Goal: Task Accomplishment & Management: Manage account settings

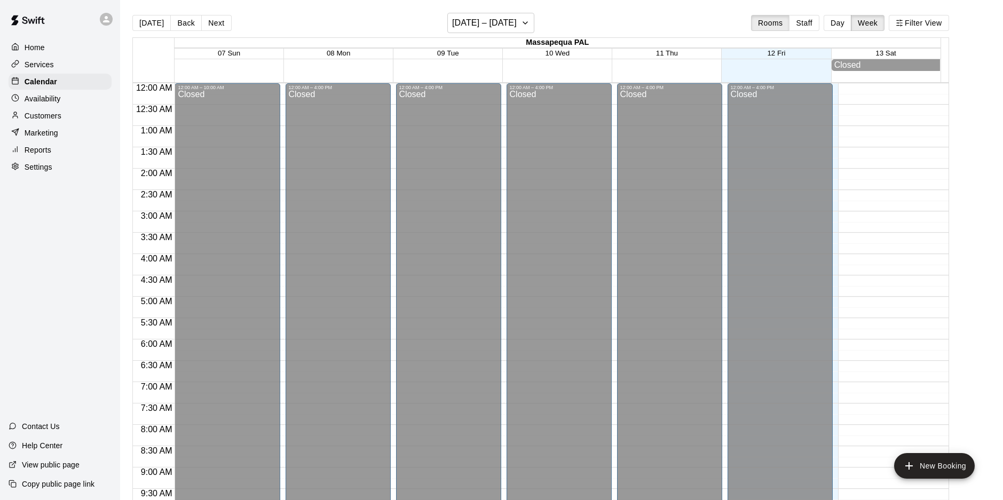
scroll to position [512, 0]
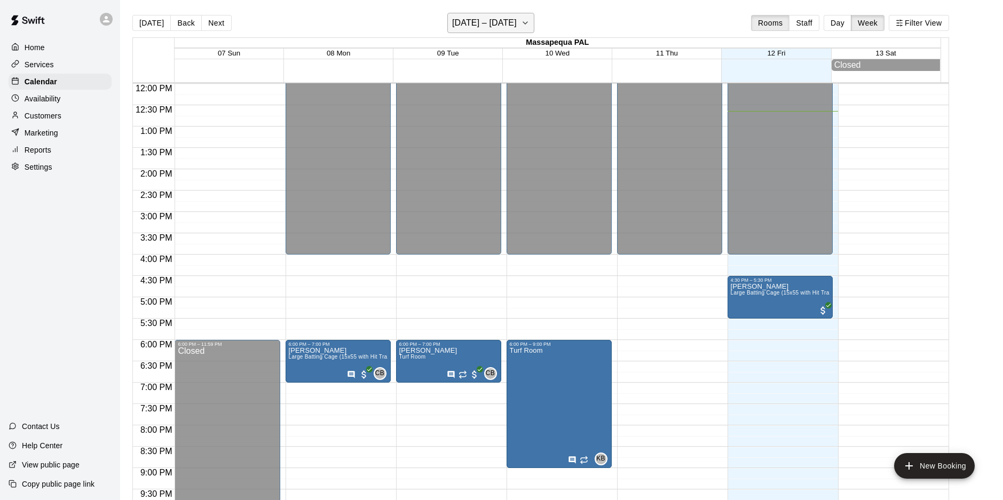
click at [529, 21] on icon "button" at bounding box center [525, 23] width 9 height 13
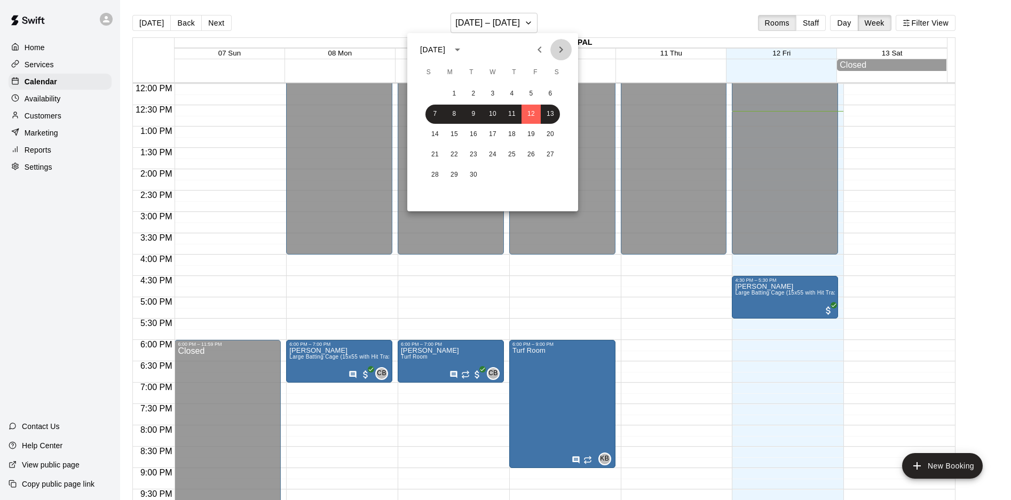
click at [562, 49] on icon "Next month" at bounding box center [561, 49] width 4 height 6
click at [551, 92] on button "3" at bounding box center [550, 93] width 19 height 19
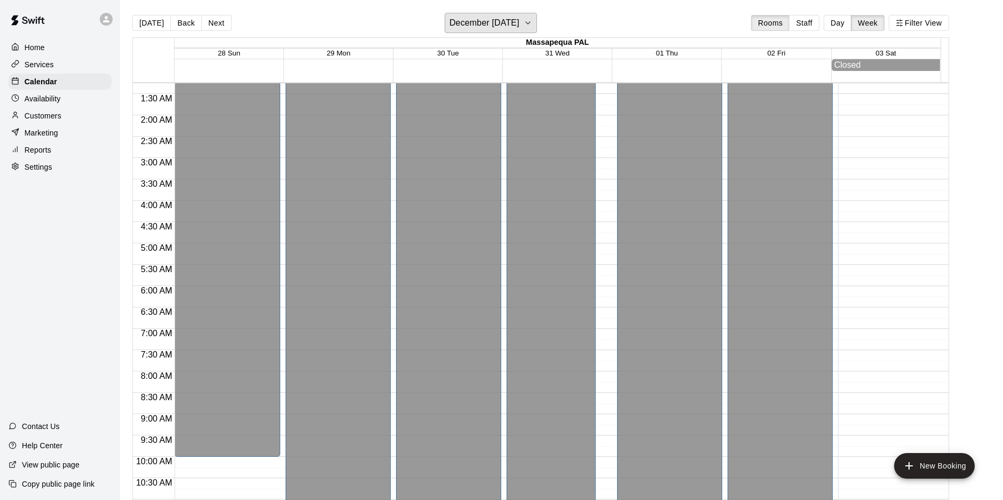
scroll to position [0, 0]
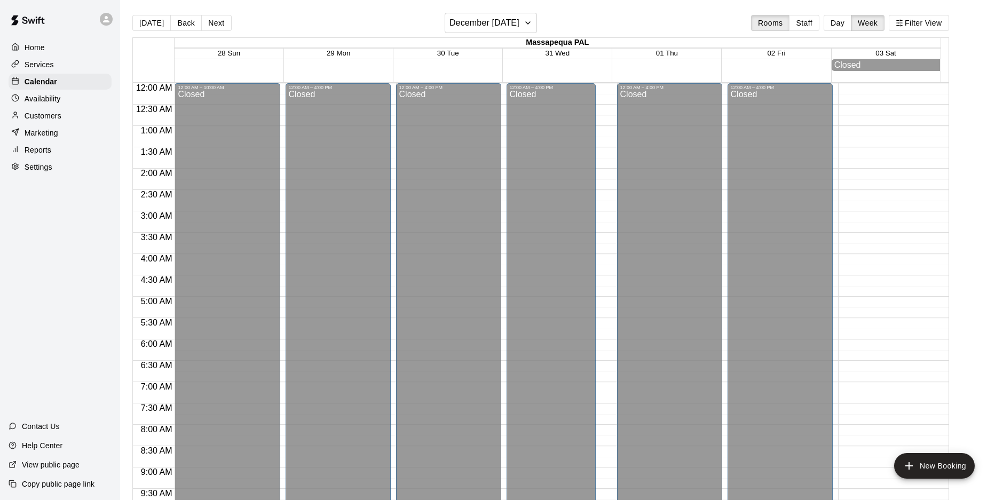
click at [46, 166] on p "Settings" at bounding box center [39, 167] width 28 height 11
select select "**"
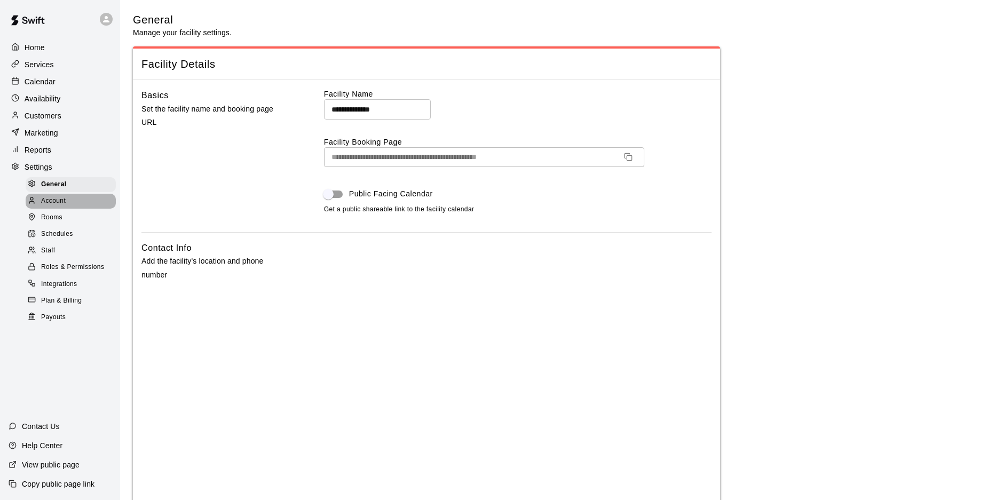
click at [67, 204] on div "Account" at bounding box center [71, 201] width 90 height 15
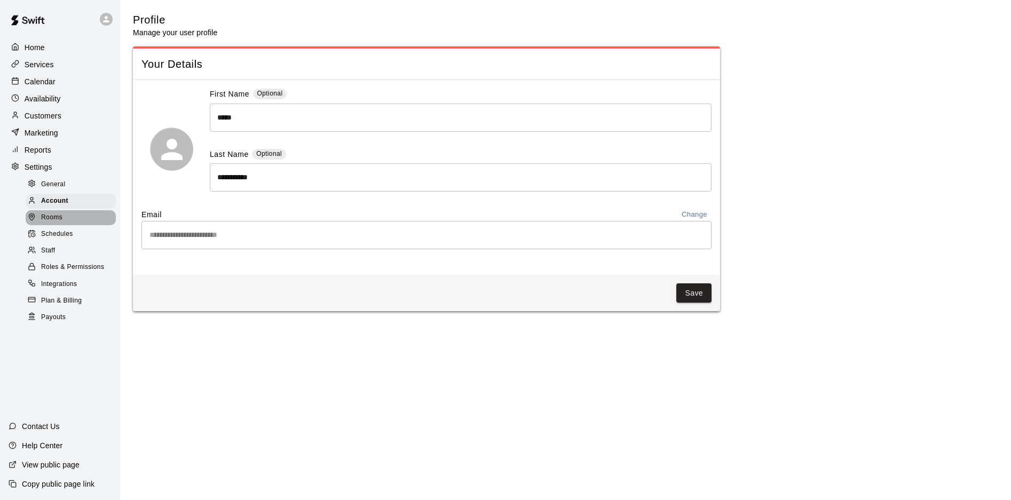
click at [60, 222] on span "Rooms" at bounding box center [51, 217] width 21 height 11
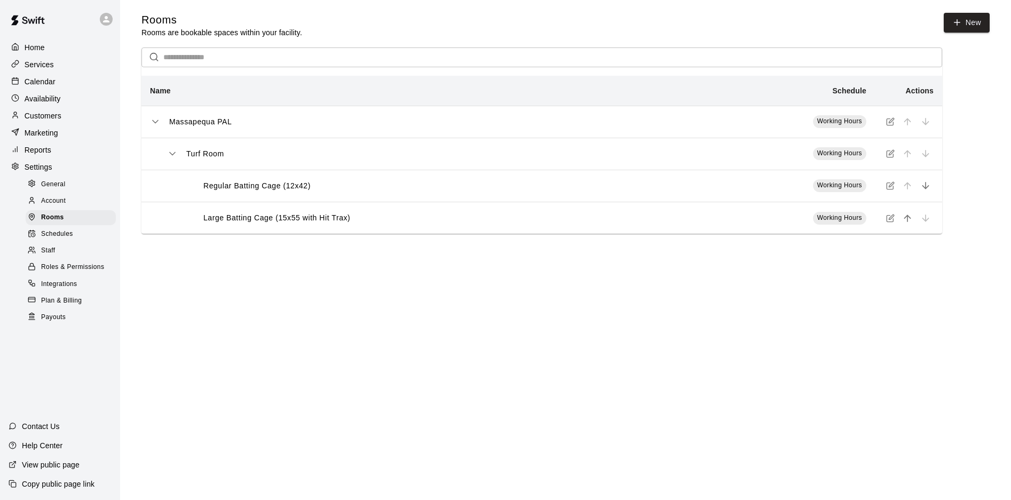
click at [56, 206] on span "Account" at bounding box center [53, 201] width 25 height 11
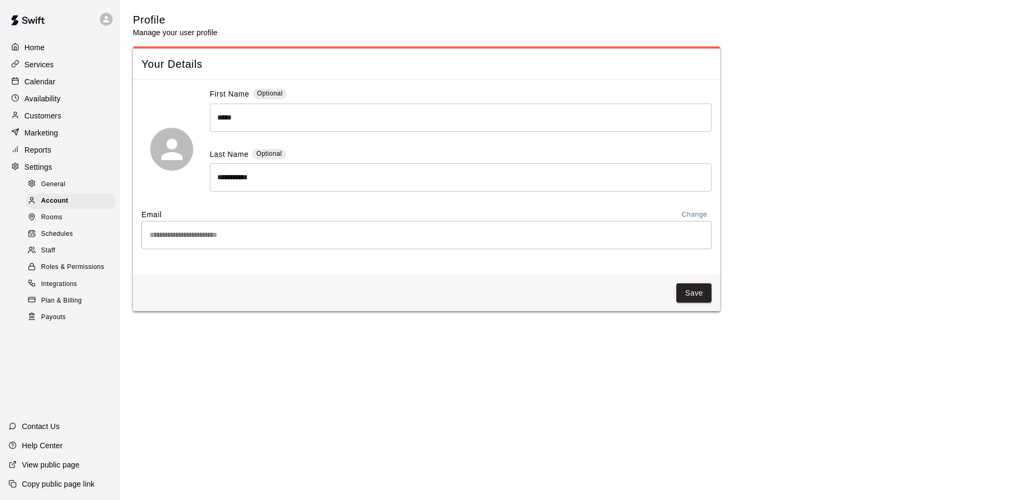
click at [61, 190] on span "General" at bounding box center [53, 184] width 25 height 11
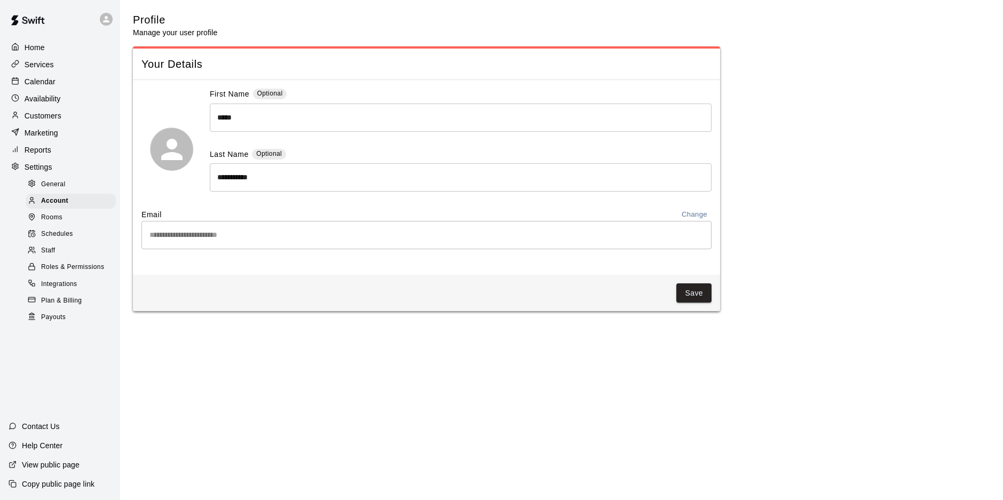
select select "**"
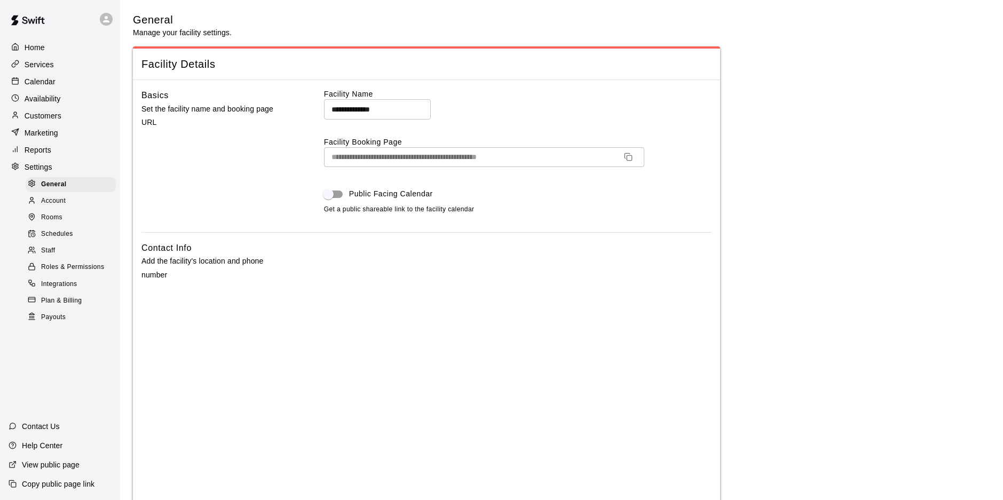
click at [50, 47] on div "Home" at bounding box center [60, 47] width 103 height 16
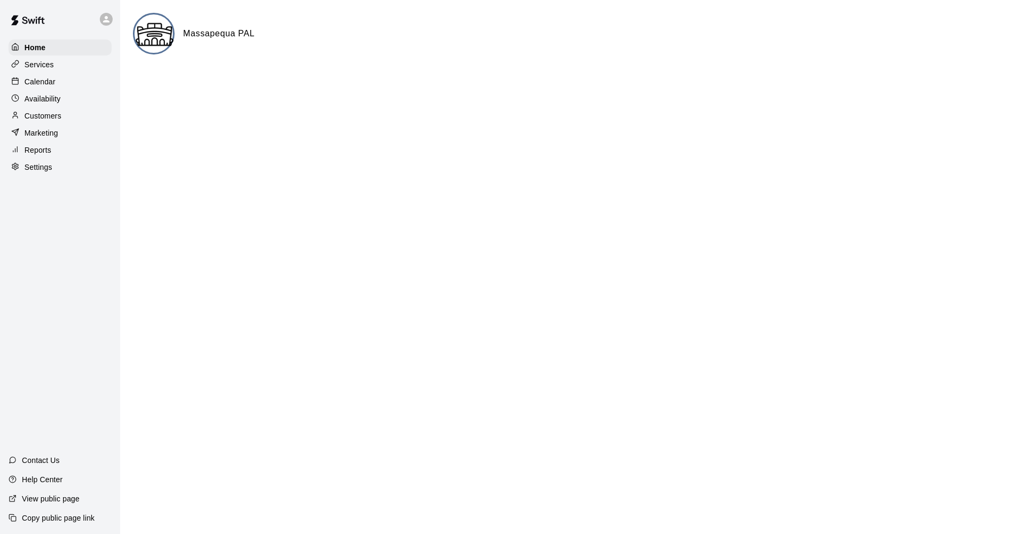
click at [36, 83] on p "Calendar" at bounding box center [40, 81] width 31 height 11
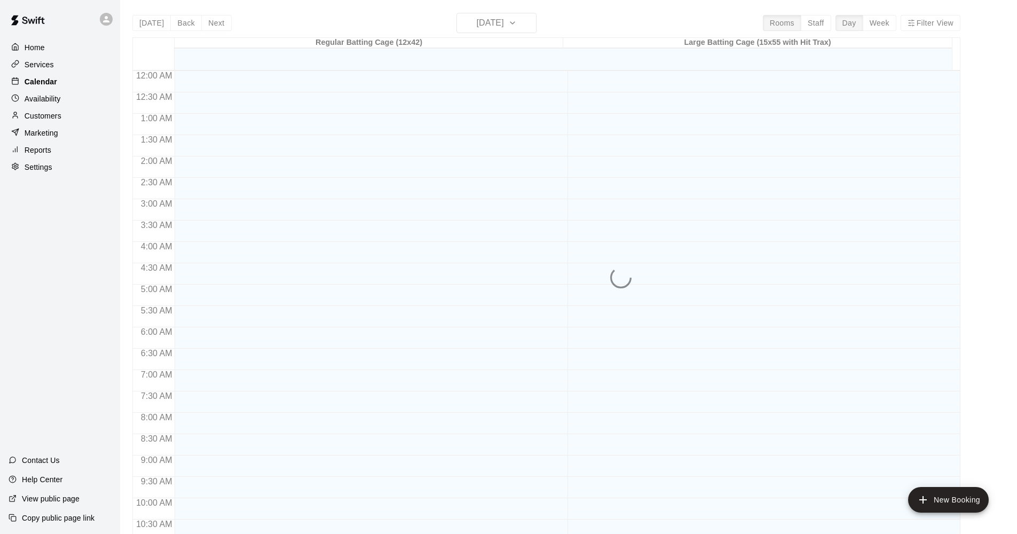
scroll to position [518, 0]
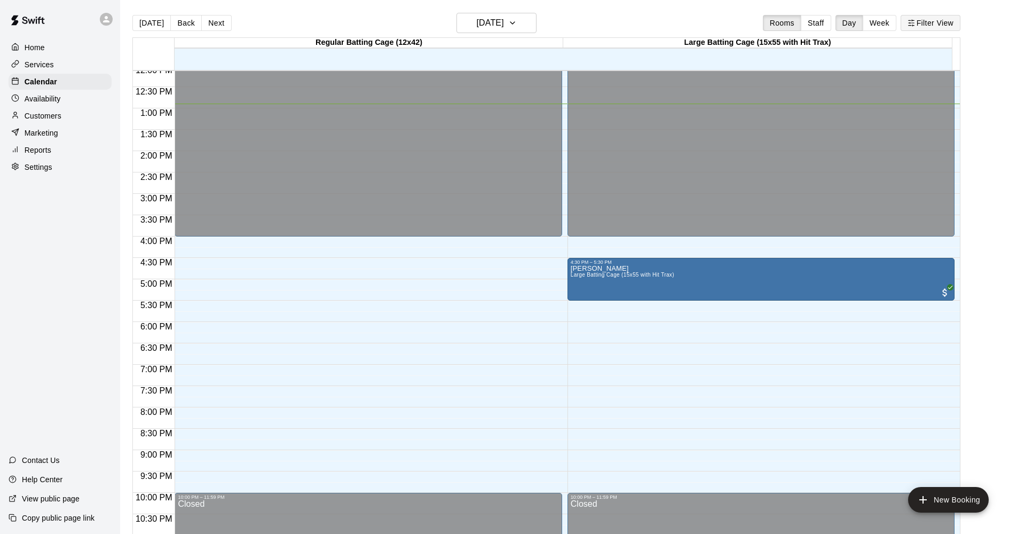
click at [954, 24] on button "Filter View" at bounding box center [930, 23] width 60 height 16
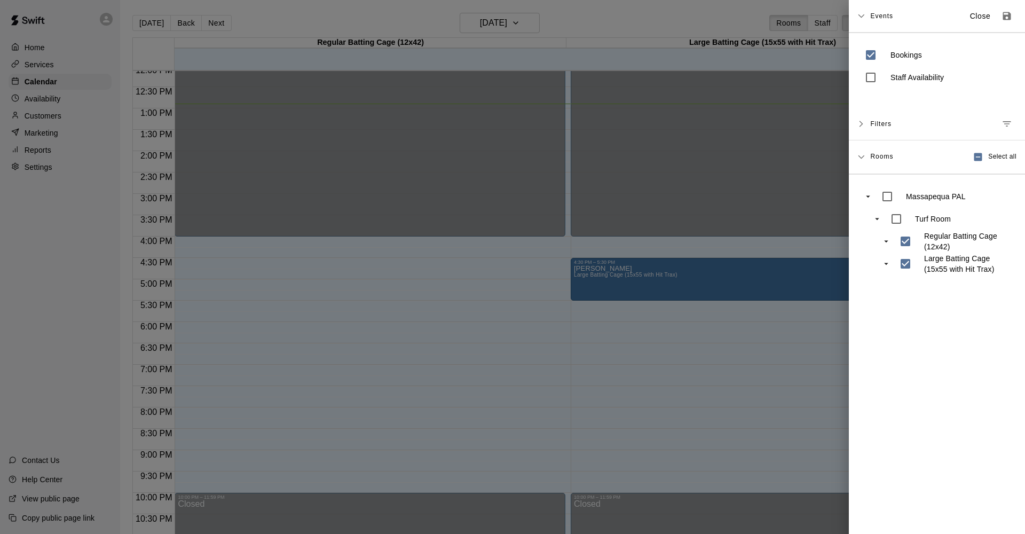
click at [863, 123] on icon at bounding box center [860, 123] width 7 height 7
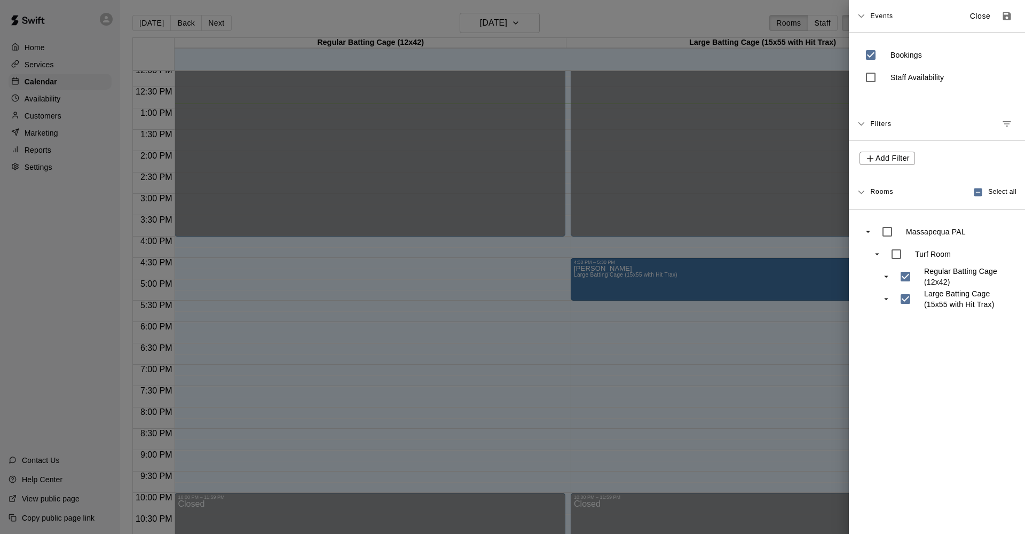
click at [863, 123] on icon at bounding box center [861, 124] width 6 height 4
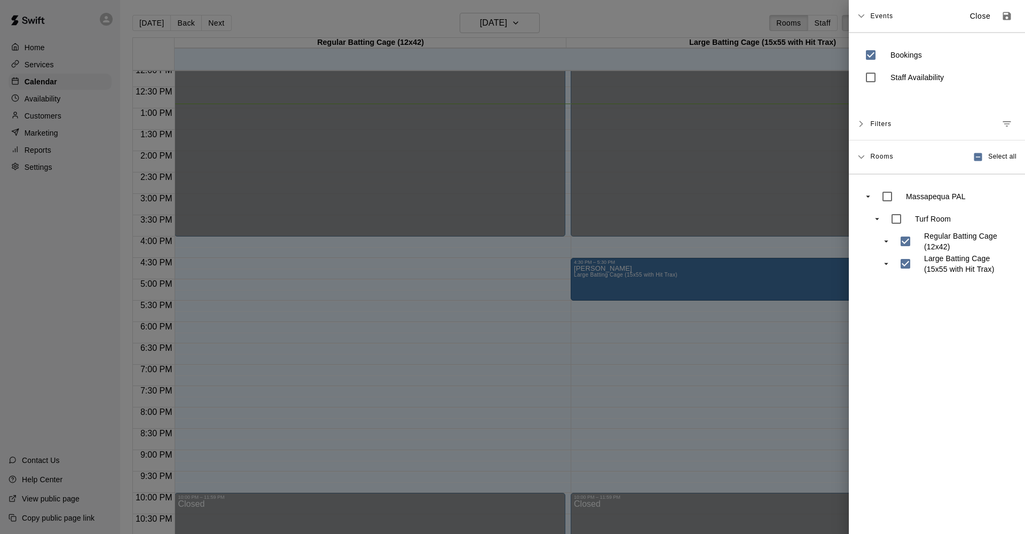
click at [863, 123] on icon at bounding box center [860, 123] width 7 height 7
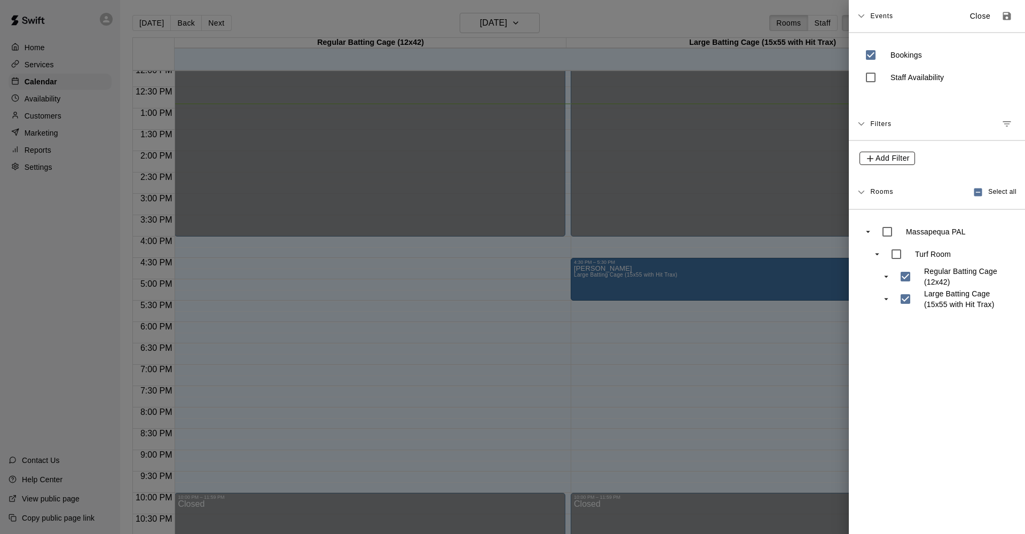
click at [869, 160] on icon "button" at bounding box center [870, 158] width 11 height 11
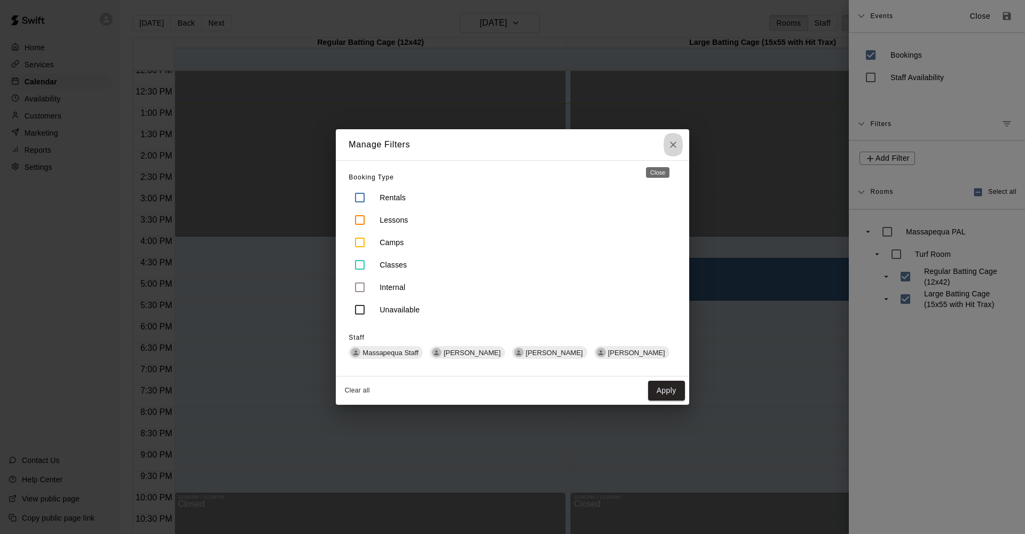
click at [670, 146] on icon "Close" at bounding box center [673, 144] width 6 height 6
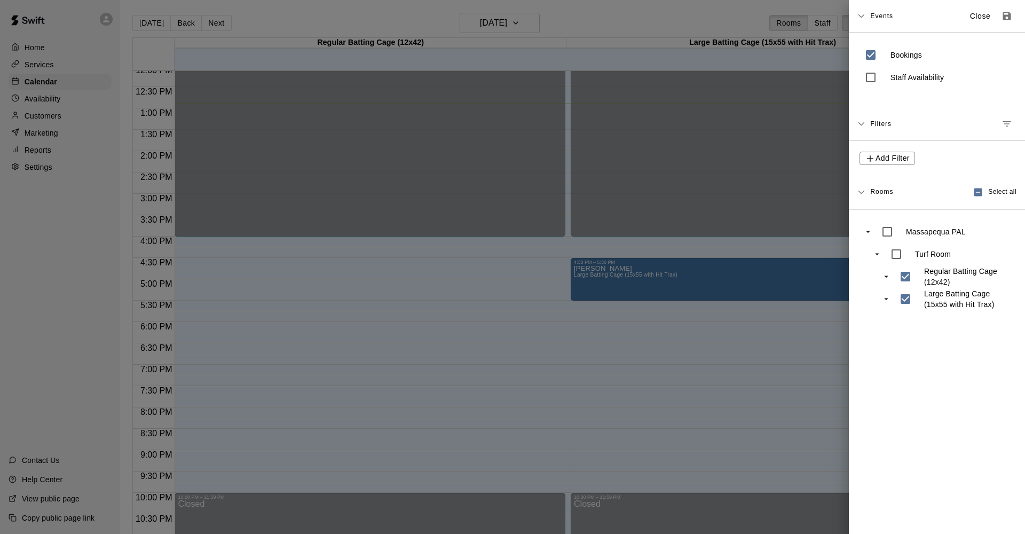
click at [857, 123] on icon at bounding box center [860, 123] width 7 height 7
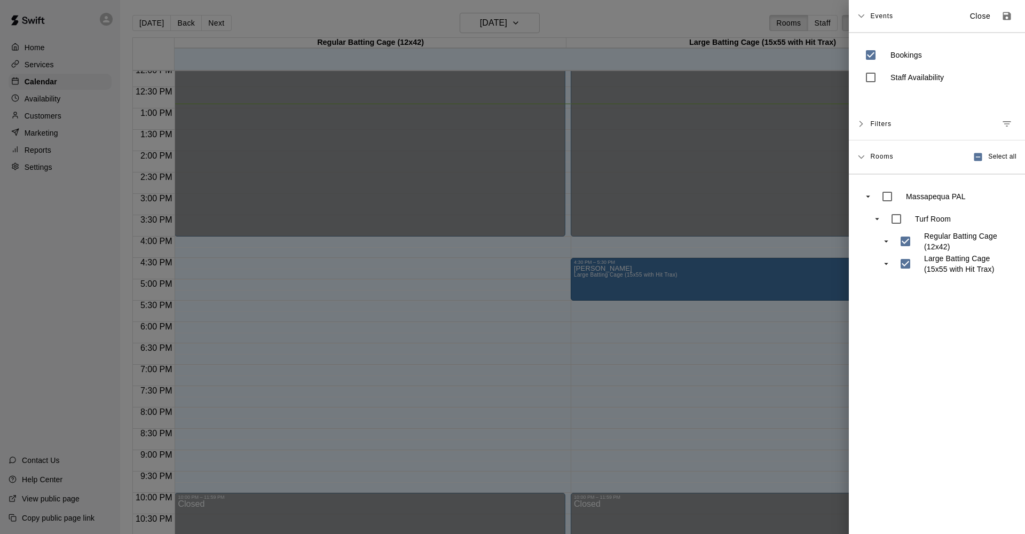
click at [878, 219] on icon "swift facility view" at bounding box center [877, 219] width 10 height 10
click at [876, 217] on icon "swift facility view" at bounding box center [877, 219] width 10 height 10
click at [33, 226] on div at bounding box center [512, 267] width 1025 height 534
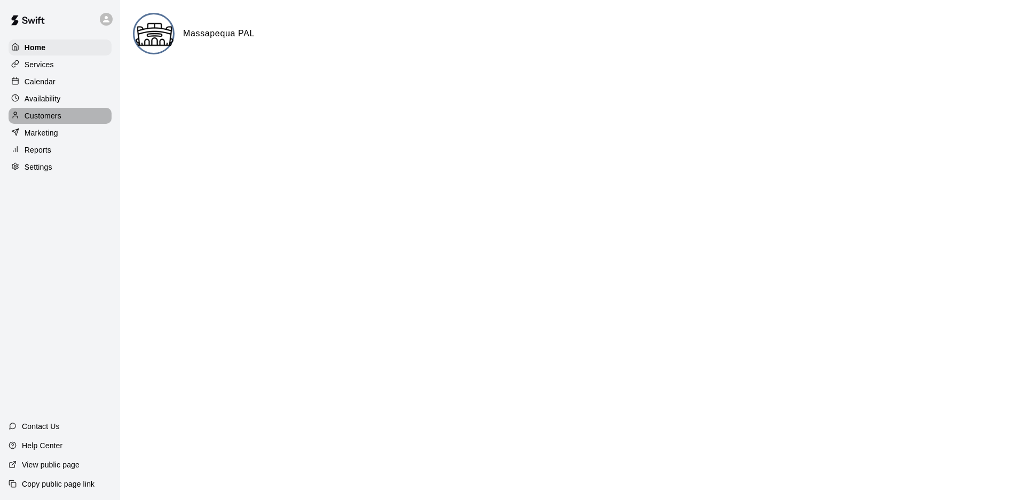
click at [45, 120] on p "Customers" at bounding box center [43, 115] width 37 height 11
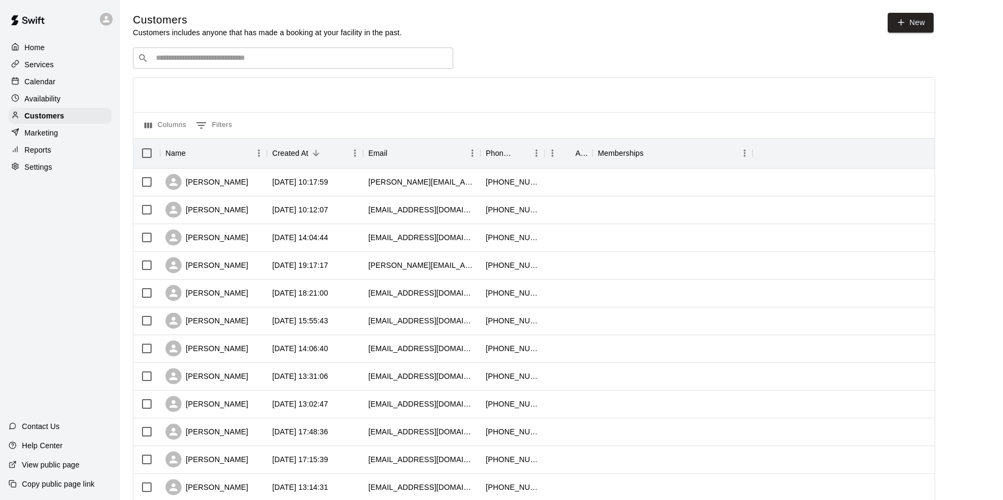
click at [44, 79] on p "Calendar" at bounding box center [40, 81] width 31 height 11
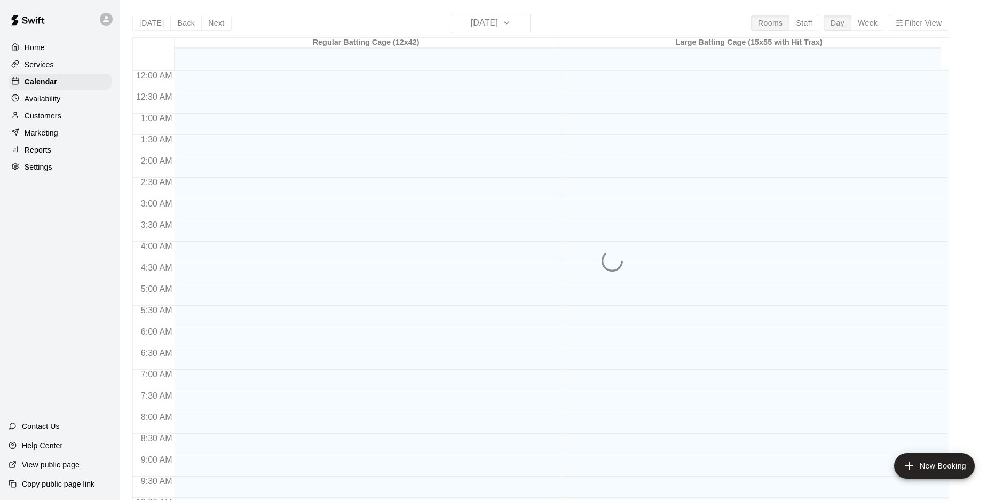
scroll to position [551, 0]
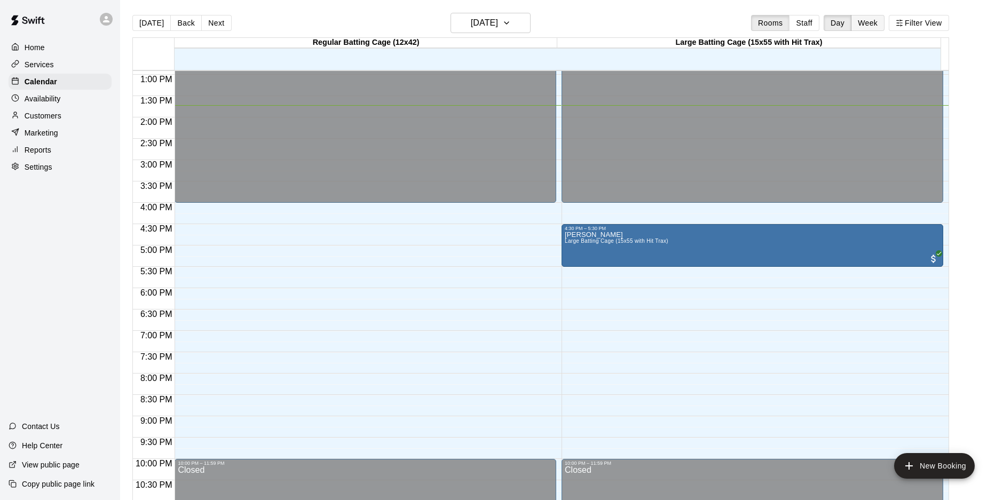
click at [879, 23] on button "Week" at bounding box center [868, 23] width 34 height 16
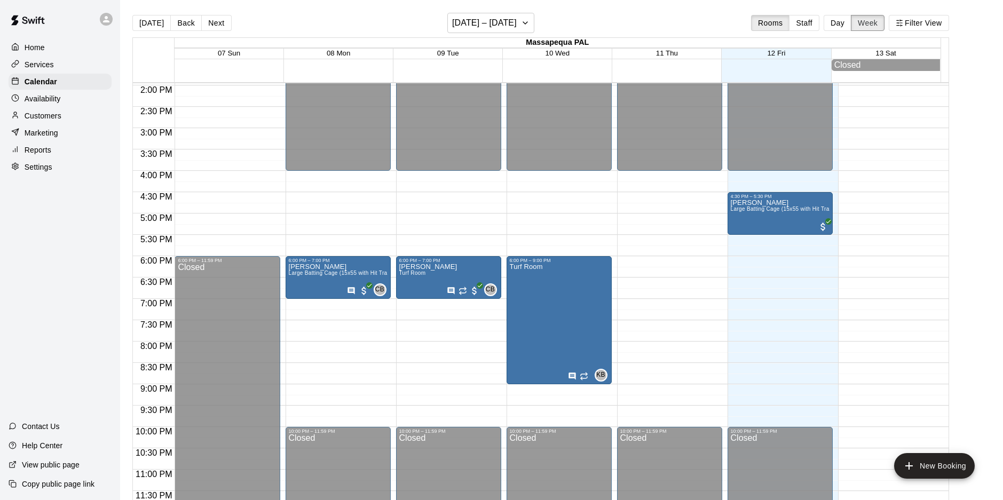
scroll to position [599, 0]
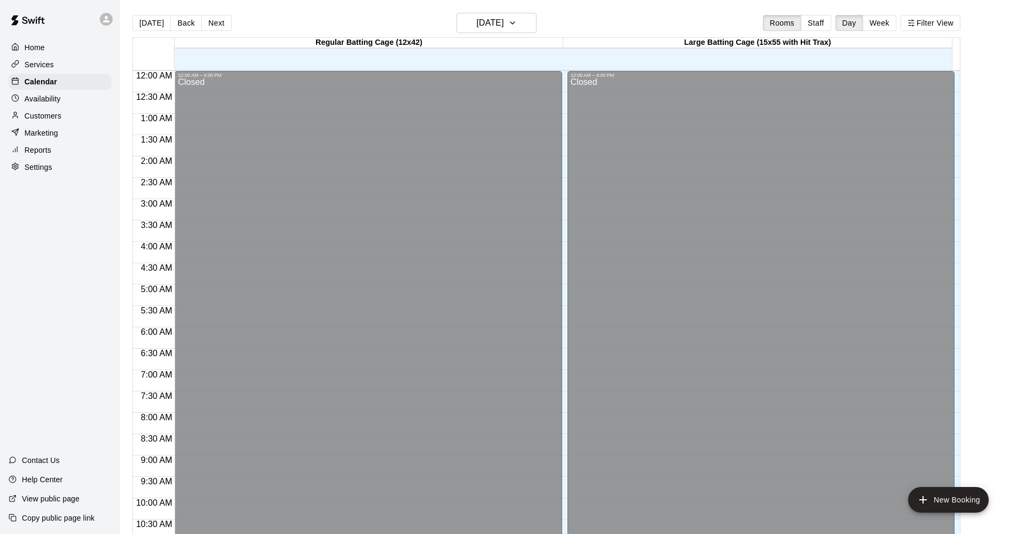
scroll to position [518, 0]
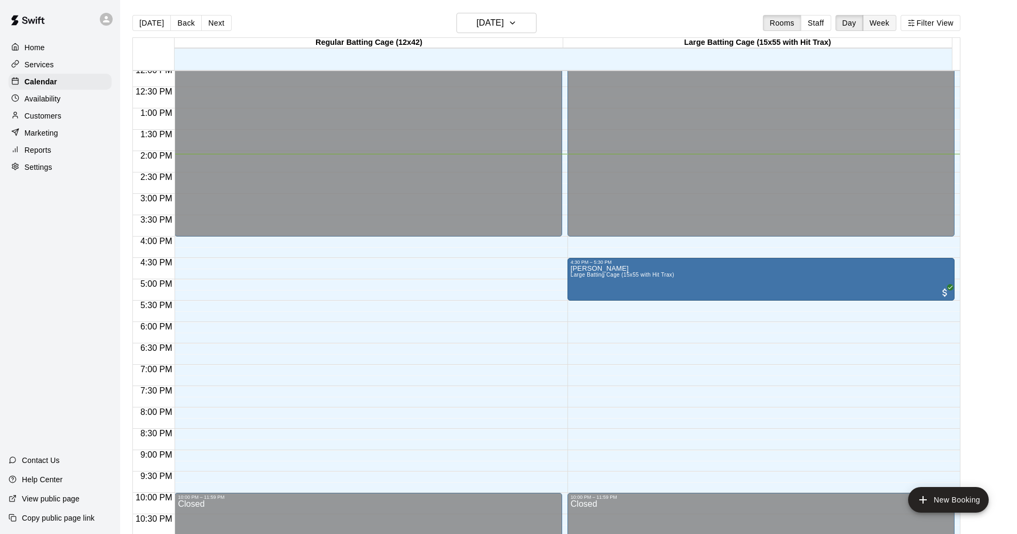
click at [879, 25] on button "Week" at bounding box center [879, 23] width 34 height 16
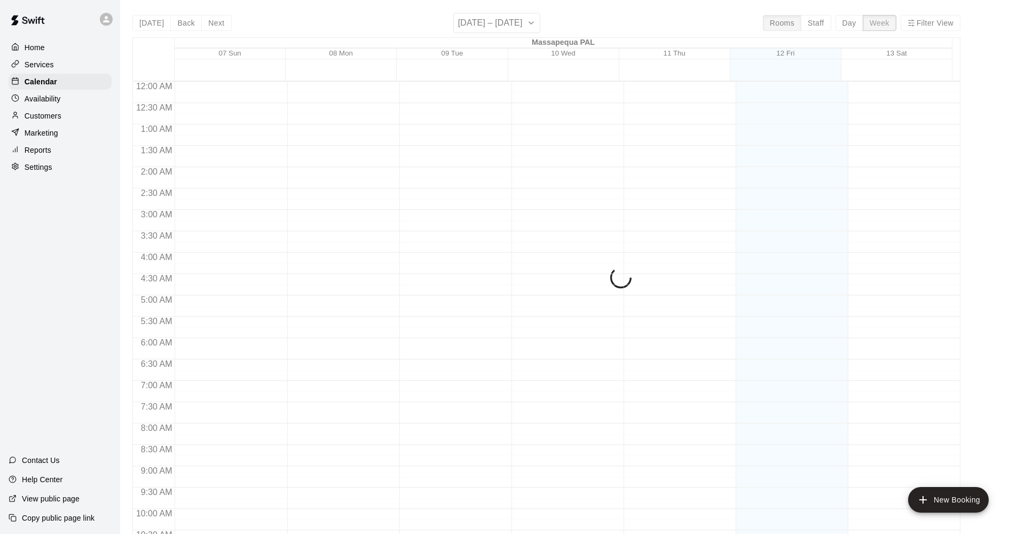
scroll to position [562, 0]
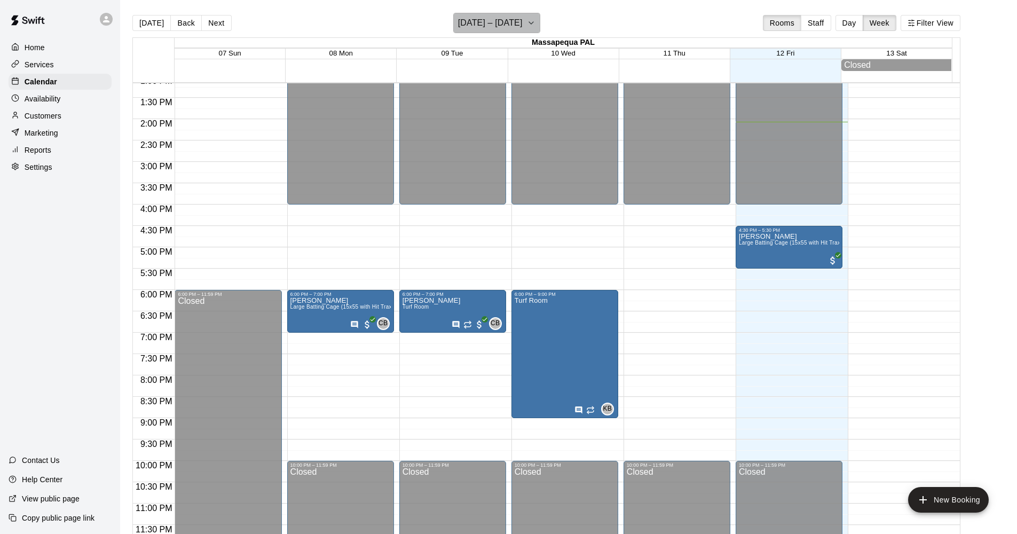
click at [535, 21] on icon "button" at bounding box center [531, 23] width 9 height 13
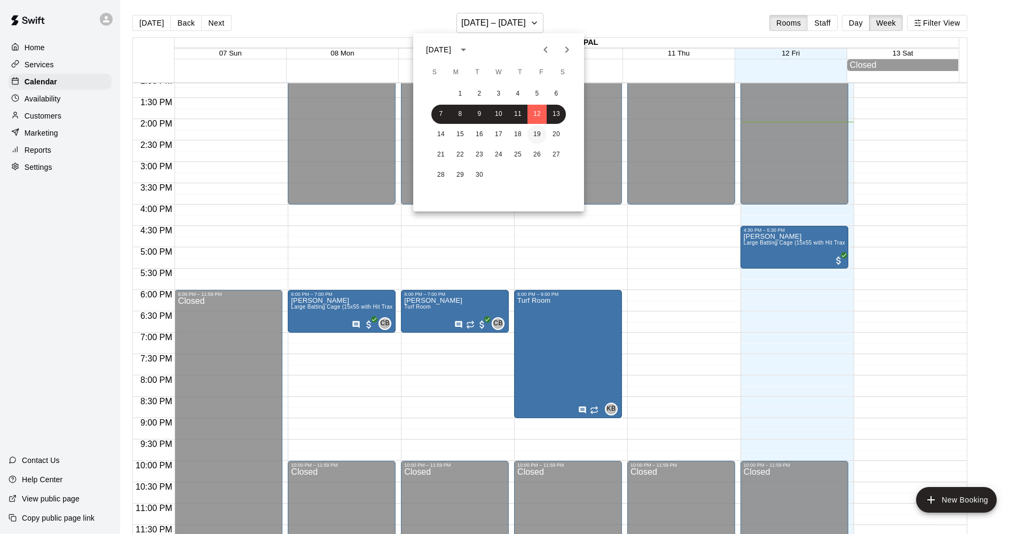
click at [537, 137] on button "19" at bounding box center [536, 134] width 19 height 19
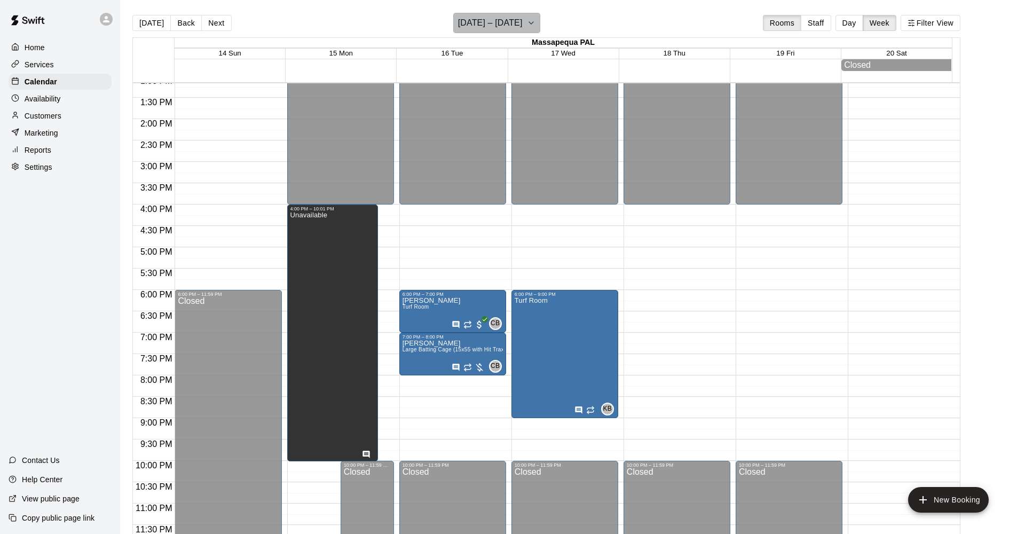
click at [497, 27] on h6 "September 14 – 20" at bounding box center [490, 22] width 65 height 15
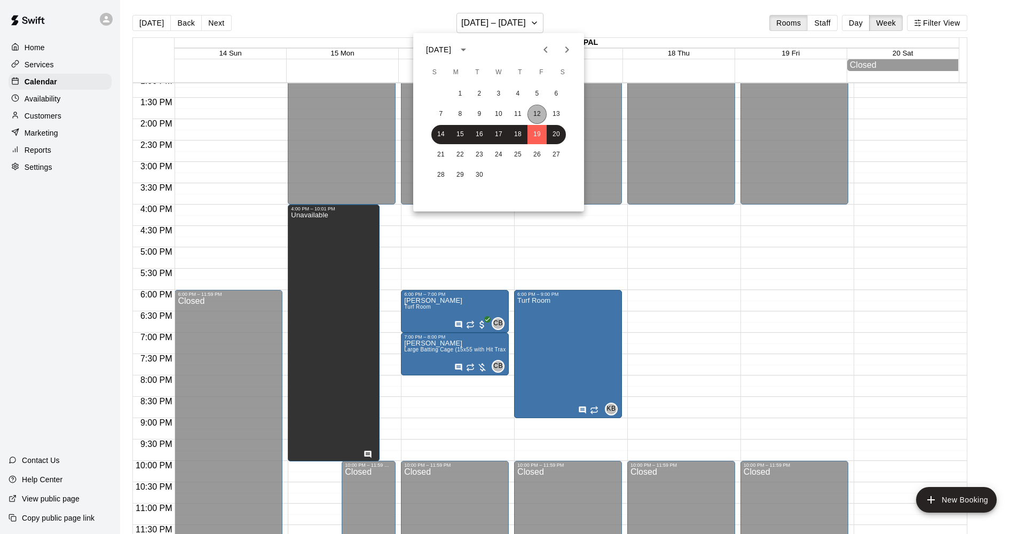
click at [533, 117] on button "12" at bounding box center [536, 114] width 19 height 19
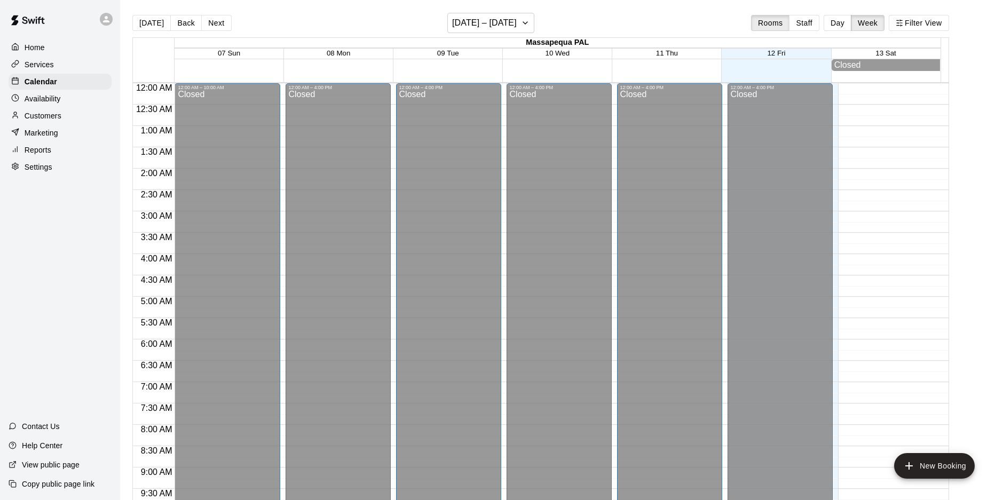
scroll to position [599, 0]
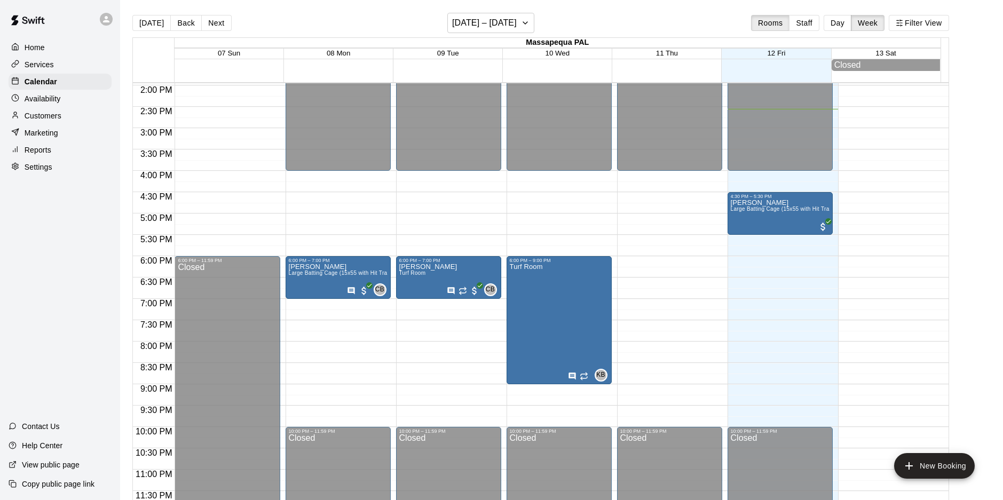
drag, startPoint x: 0, startPoint y: 0, endPoint x: 49, endPoint y: 66, distance: 81.7
click at [49, 66] on p "Services" at bounding box center [39, 64] width 29 height 11
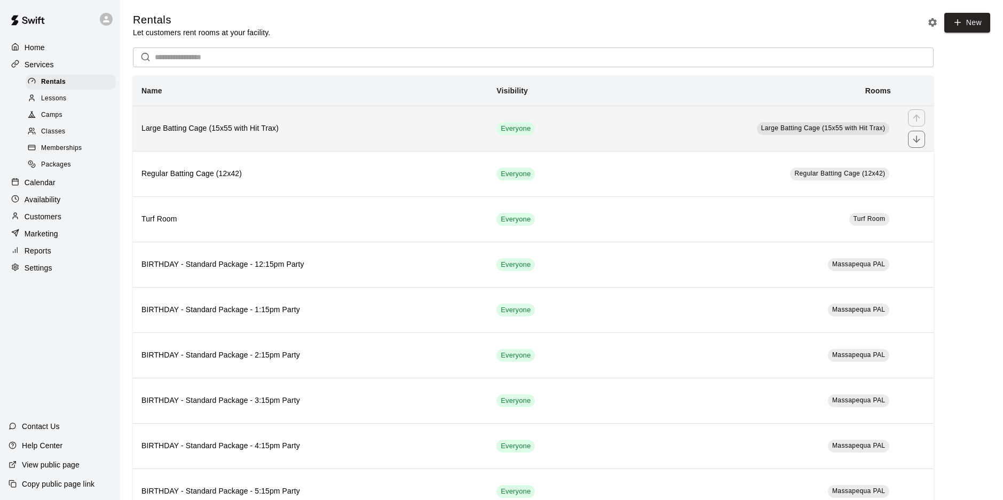
click at [461, 130] on h6 "Large Batting Cage (15x55 with Hit Trax)" at bounding box center [310, 129] width 338 height 12
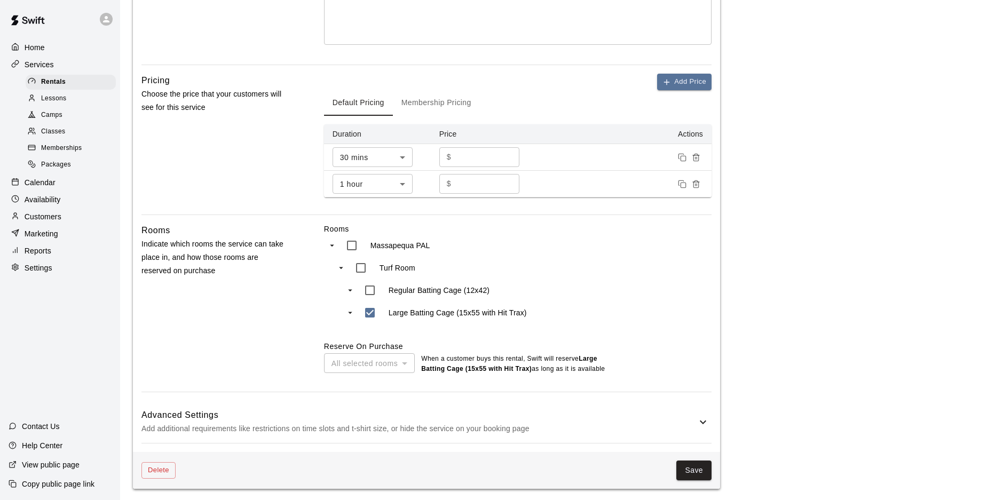
scroll to position [294, 0]
click at [702, 423] on icon at bounding box center [703, 420] width 13 height 13
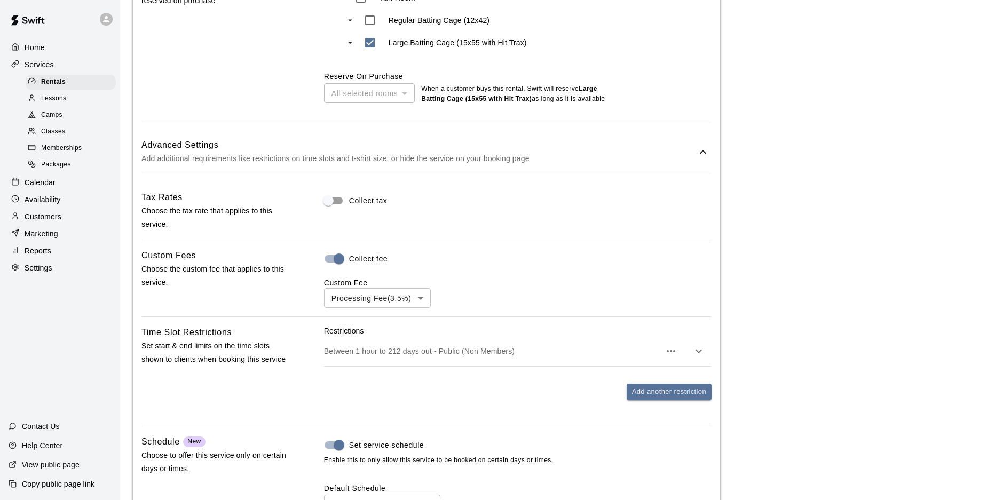
scroll to position [614, 0]
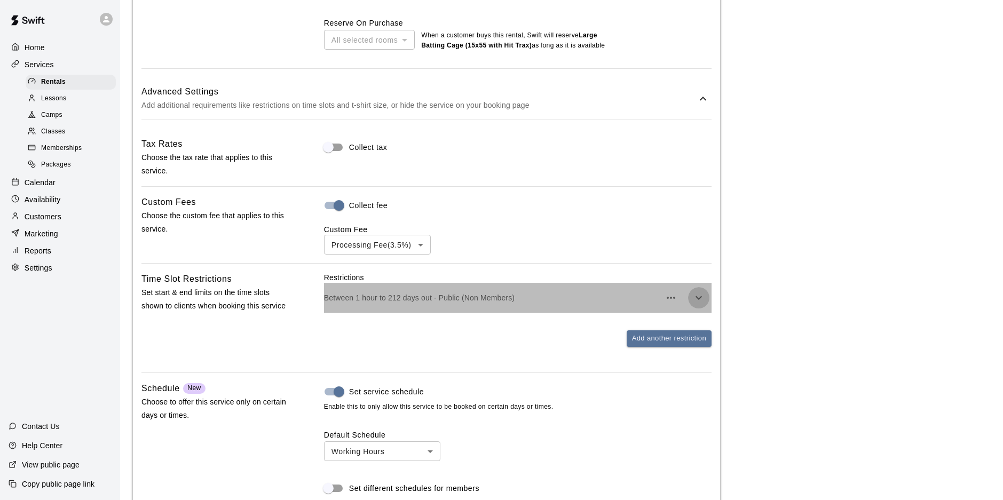
click at [697, 300] on icon "button" at bounding box center [698, 298] width 6 height 4
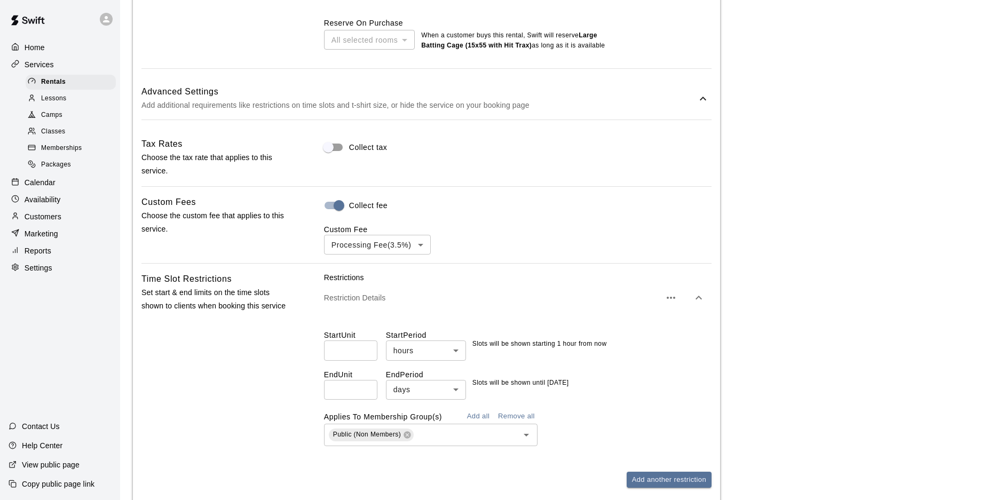
click at [365, 351] on input "*" at bounding box center [350, 351] width 53 height 20
type input "*"
click at [365, 351] on input "*" at bounding box center [350, 351] width 53 height 20
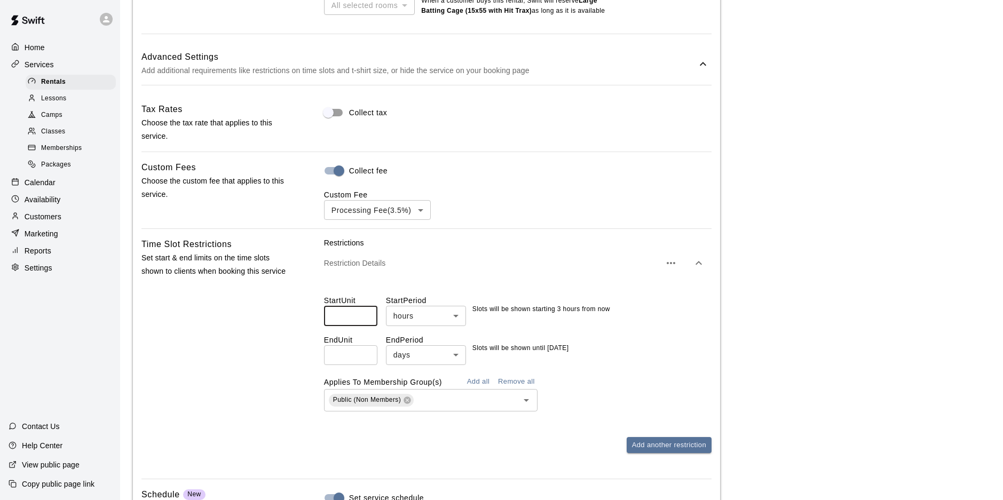
scroll to position [667, 0]
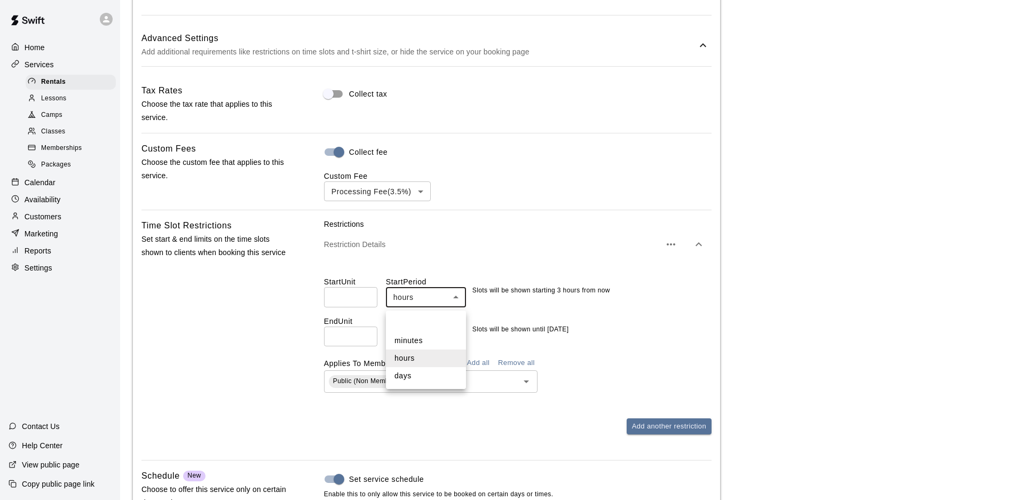
click at [455, 304] on body "**********" at bounding box center [505, 82] width 1011 height 1498
click at [415, 374] on li "days" at bounding box center [426, 376] width 80 height 18
type input "****"
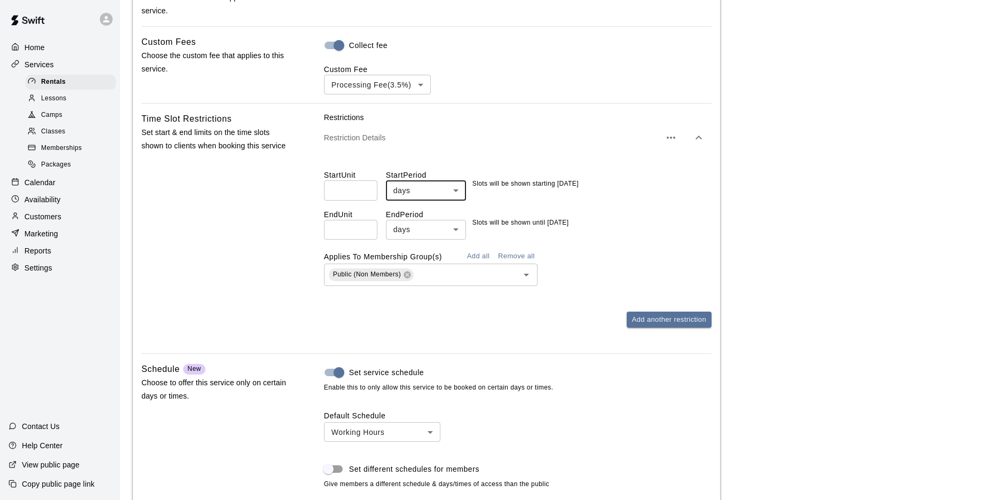
scroll to position [1003, 0]
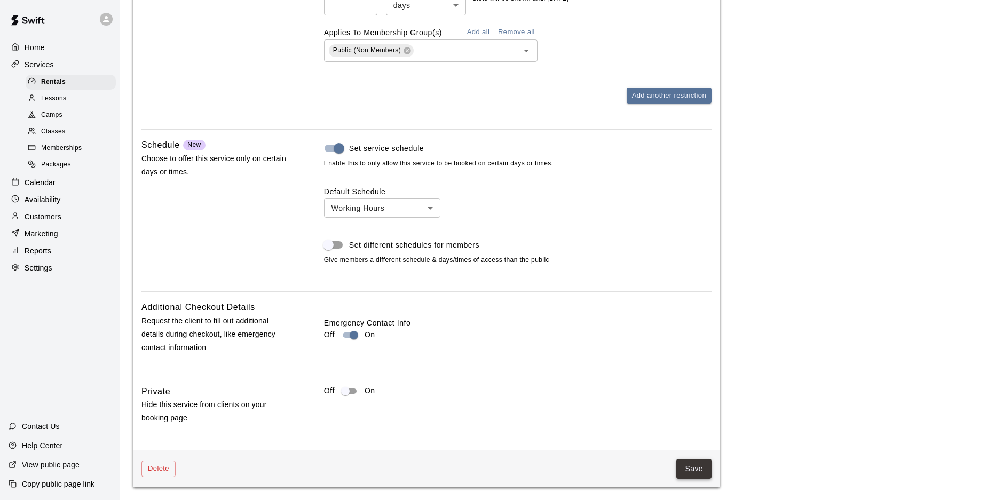
click at [696, 469] on button "Save" at bounding box center [693, 469] width 35 height 20
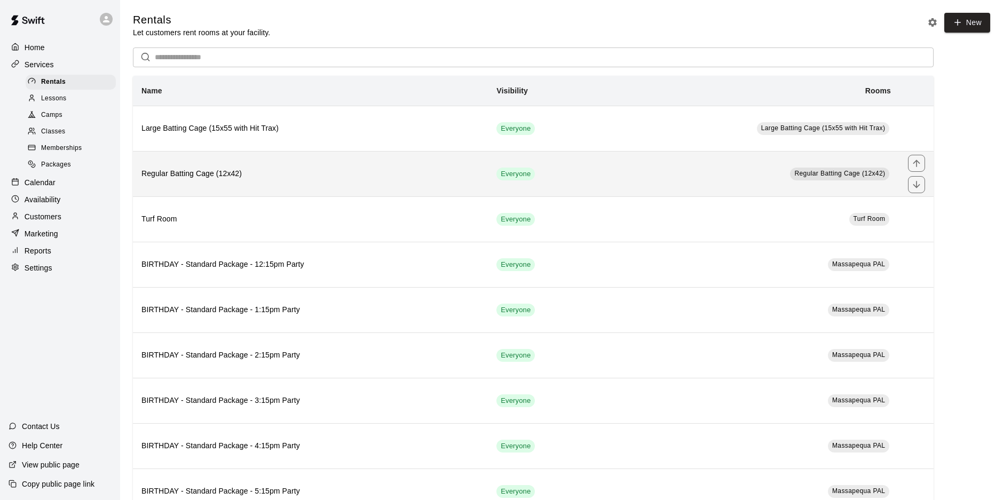
click at [270, 176] on h6 "Regular Batting Cage (12x42)" at bounding box center [310, 174] width 338 height 12
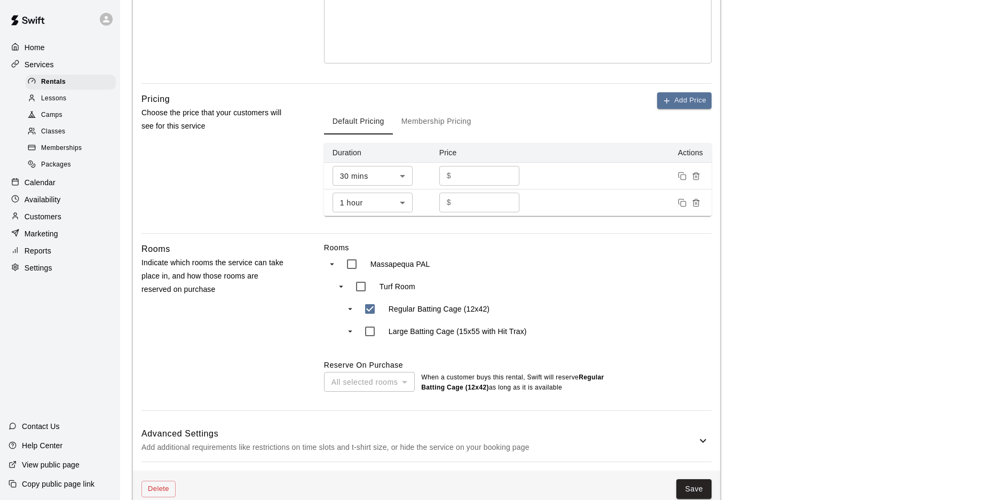
scroll to position [294, 0]
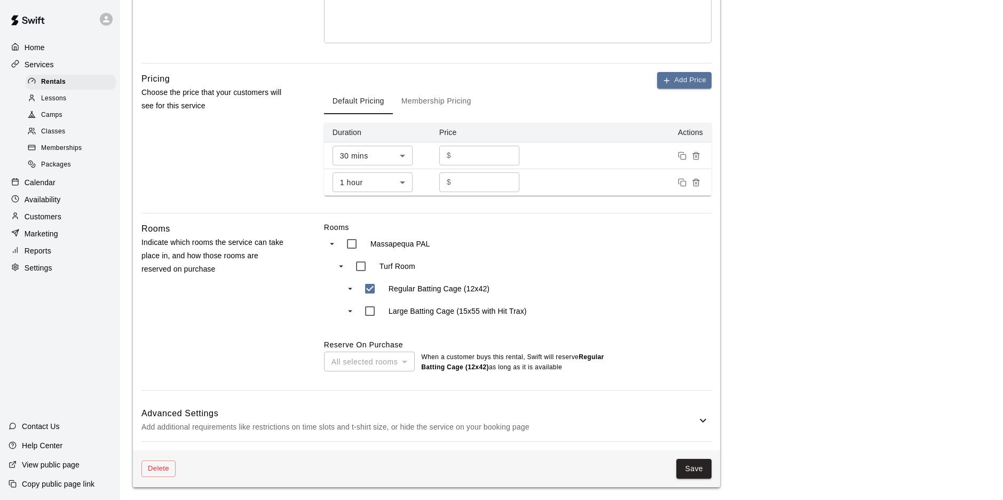
click at [700, 423] on icon at bounding box center [703, 420] width 13 height 13
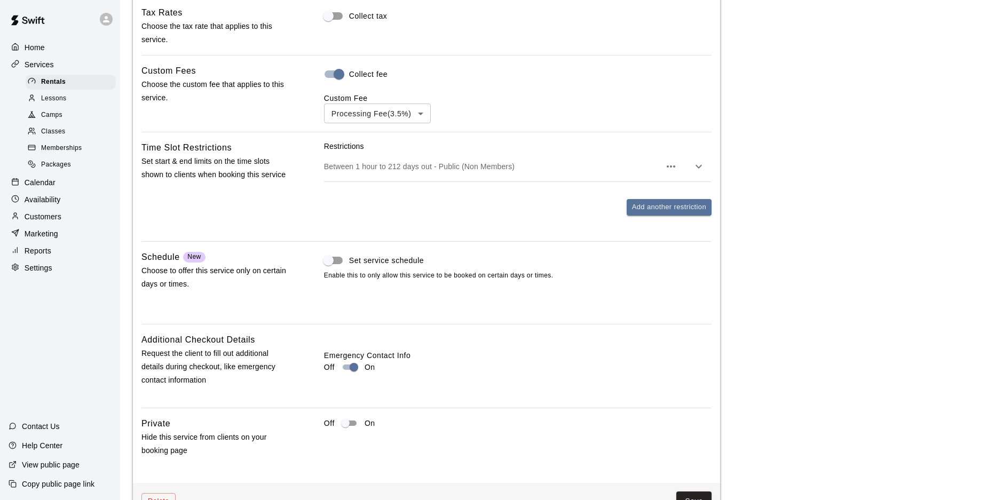
scroll to position [727, 0]
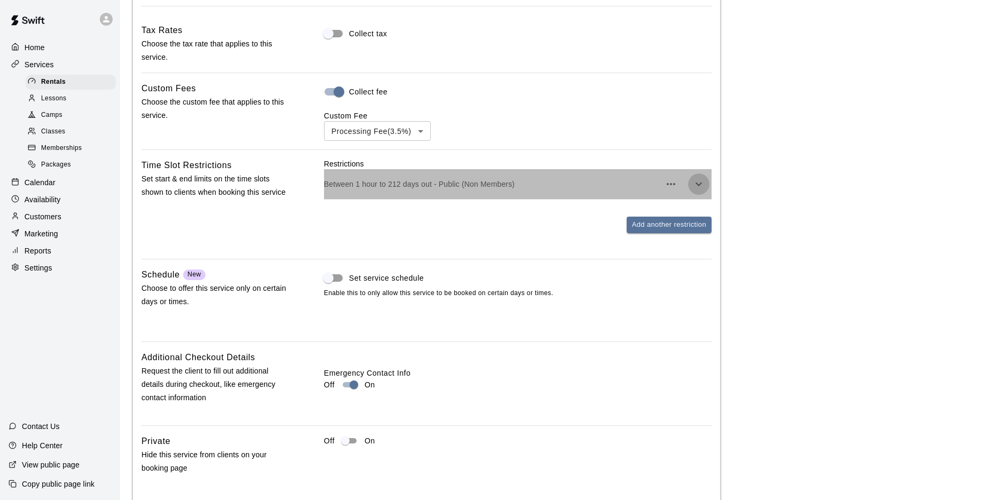
click at [702, 186] on icon "button" at bounding box center [698, 184] width 13 height 13
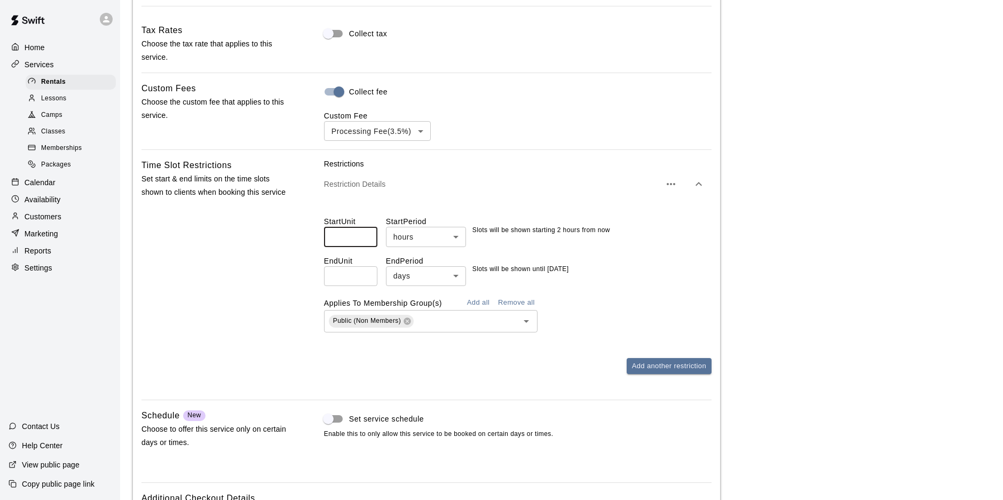
click at [364, 238] on input "*" at bounding box center [350, 237] width 53 height 20
type input "*"
click at [364, 238] on input "*" at bounding box center [350, 237] width 53 height 20
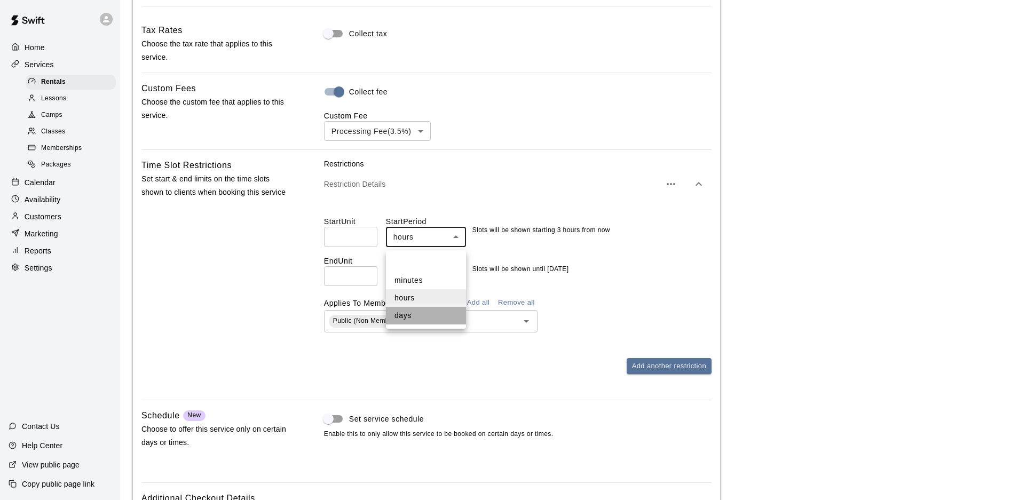
click at [407, 315] on li "days" at bounding box center [426, 316] width 80 height 18
type input "****"
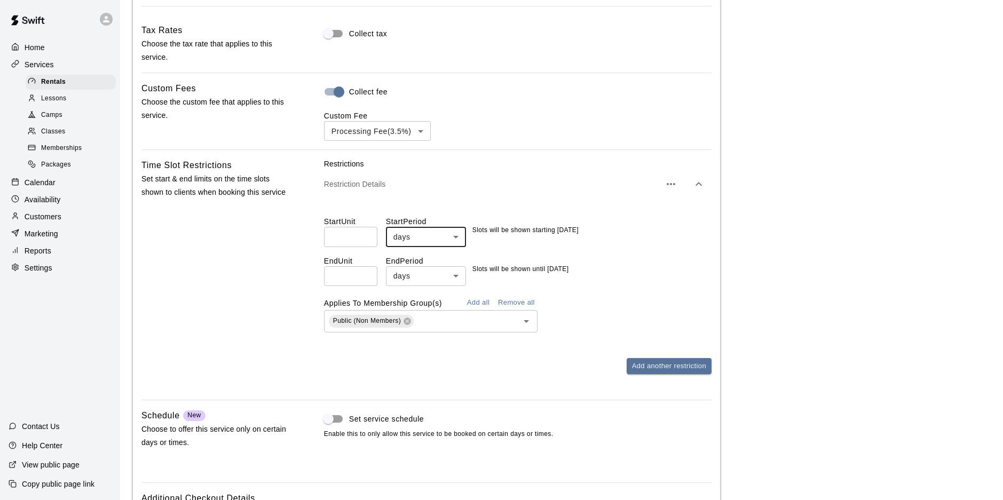
scroll to position [922, 0]
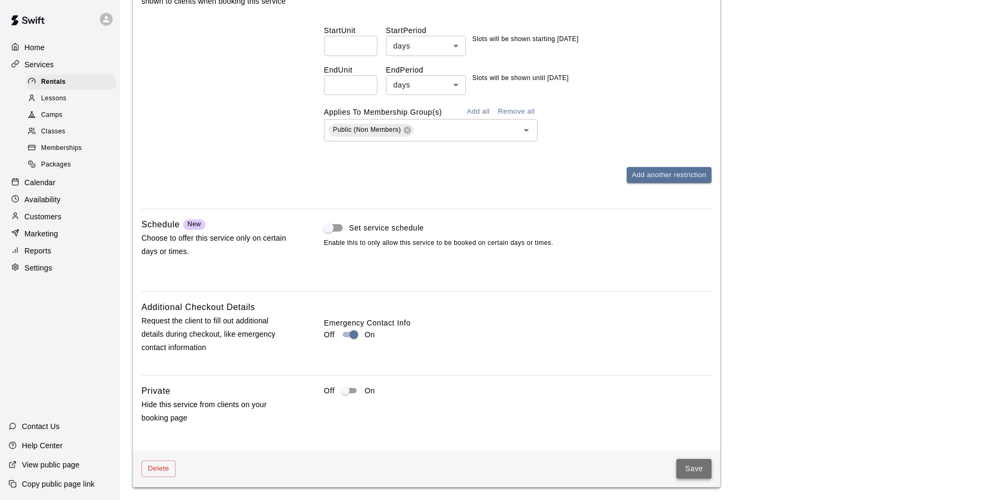
click at [701, 464] on button "Save" at bounding box center [693, 469] width 35 height 20
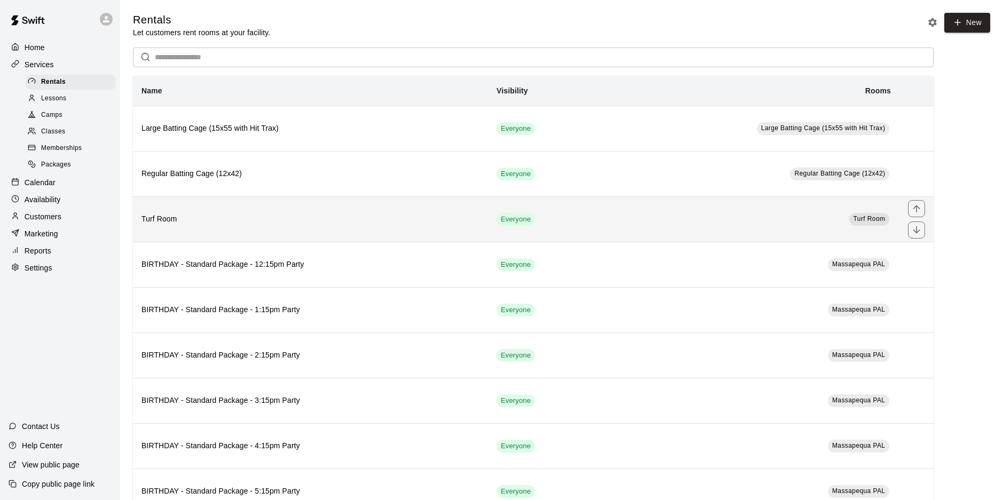
click at [351, 223] on h6 "Turf Room" at bounding box center [310, 219] width 338 height 12
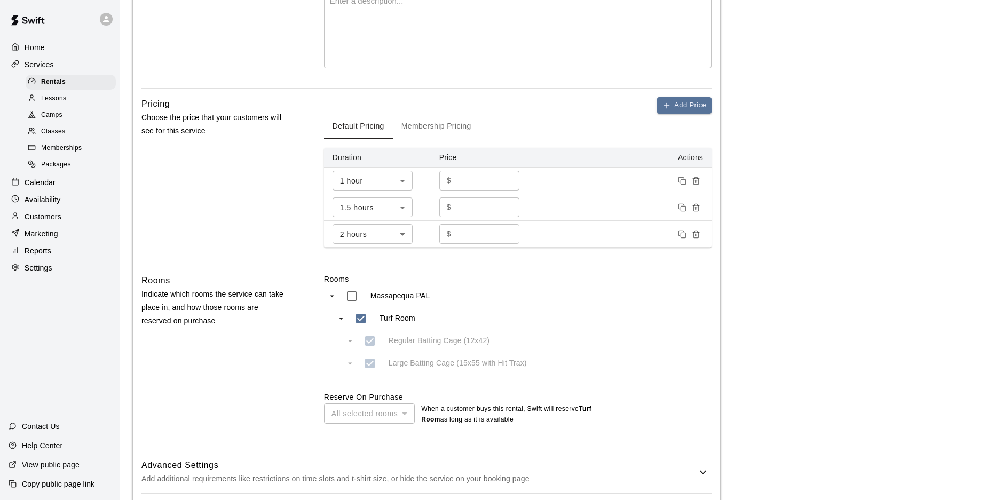
scroll to position [320, 0]
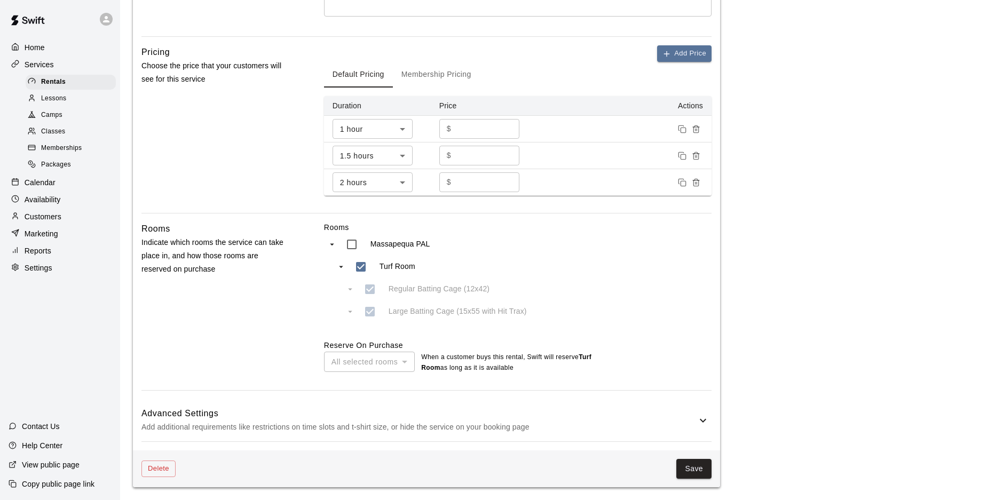
click at [701, 420] on icon at bounding box center [703, 420] width 6 height 4
